Goal: Information Seeking & Learning: Learn about a topic

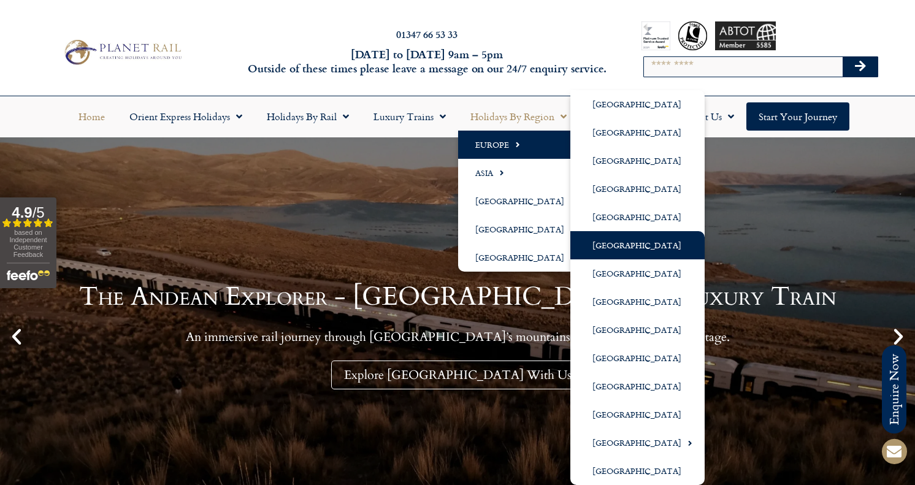
click at [614, 244] on link "[GEOGRAPHIC_DATA]" at bounding box center [637, 245] width 134 height 28
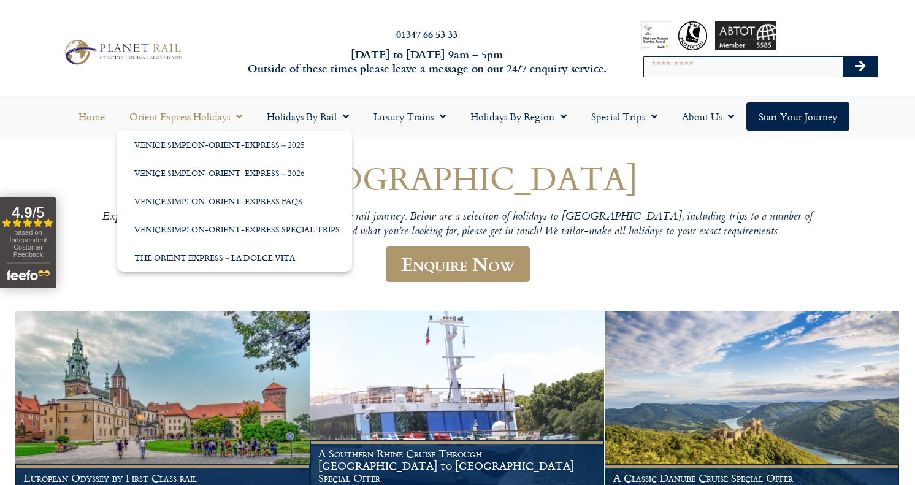
click at [90, 114] on link "Home" at bounding box center [91, 116] width 51 height 28
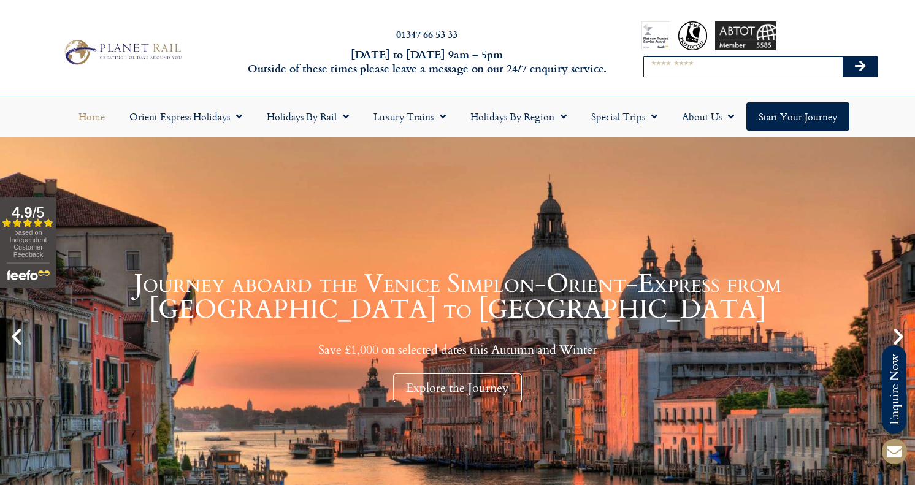
click at [697, 64] on input "Search" at bounding box center [743, 67] width 198 height 20
type input "*********"
click at [842, 57] on button "Search" at bounding box center [860, 67] width 36 height 20
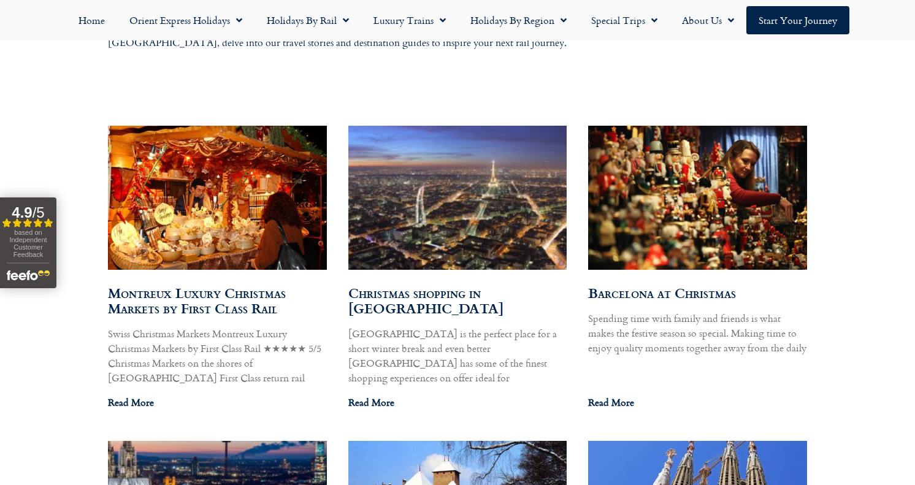
scroll to position [637, 0]
